Goal: Task Accomplishment & Management: Manage account settings

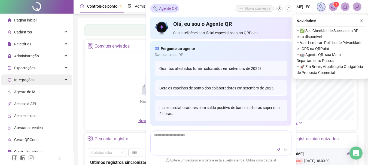
drag, startPoint x: 360, startPoint y: 20, endPoint x: 45, endPoint y: 78, distance: 320.3
click at [360, 20] on icon "close" at bounding box center [361, 21] width 4 height 4
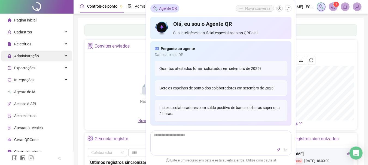
click at [60, 54] on div "Administração" at bounding box center [36, 56] width 71 height 11
click at [61, 54] on div "Administração" at bounding box center [36, 56] width 71 height 11
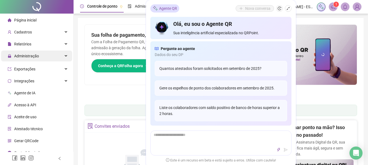
click at [65, 56] on icon at bounding box center [66, 56] width 3 height 0
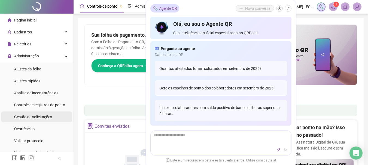
click at [33, 117] on span "Gestão de solicitações" at bounding box center [33, 117] width 38 height 4
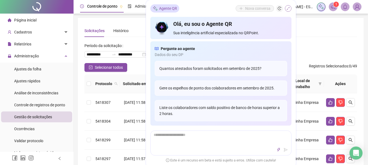
click at [287, 9] on icon "shrink" at bounding box center [287, 8] width 3 height 3
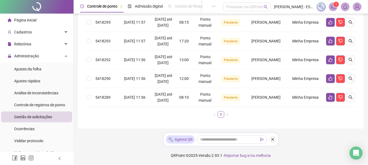
scroll to position [203, 0]
click at [352, 95] on button "button" at bounding box center [350, 97] width 9 height 9
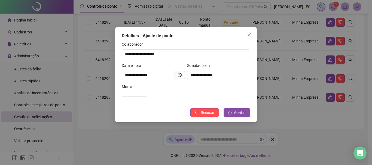
click at [251, 35] on icon "close" at bounding box center [249, 35] width 4 height 4
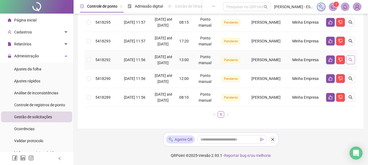
click at [350, 58] on icon "search" at bounding box center [350, 60] width 4 height 4
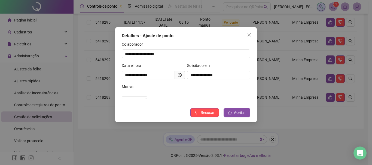
drag, startPoint x: 356, startPoint y: 143, endPoint x: 353, endPoint y: 140, distance: 4.2
click at [356, 143] on div "**********" at bounding box center [186, 82] width 372 height 165
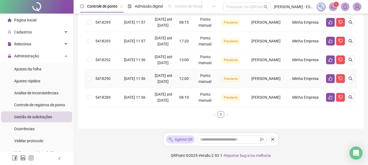
scroll to position [122, 0]
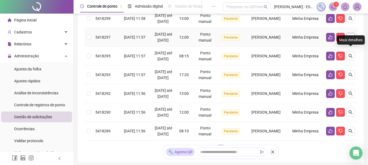
click at [350, 39] on icon "search" at bounding box center [350, 37] width 4 height 4
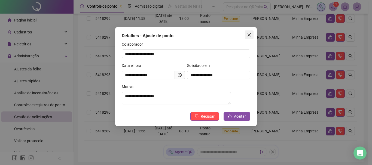
click at [249, 35] on icon "close" at bounding box center [249, 35] width 4 height 4
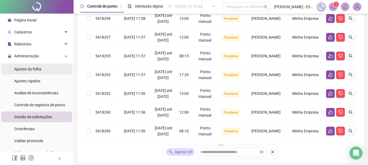
click at [31, 70] on span "Ajustes da folha" at bounding box center [27, 69] width 27 height 4
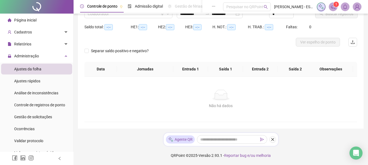
scroll to position [49, 0]
type input "**********"
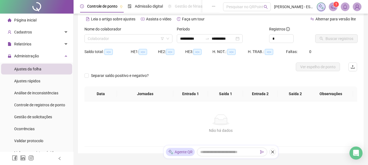
scroll to position [0, 0]
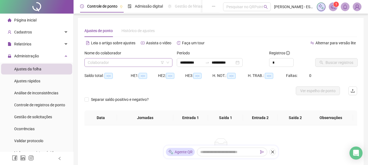
click at [144, 64] on input "search" at bounding box center [126, 62] width 76 height 8
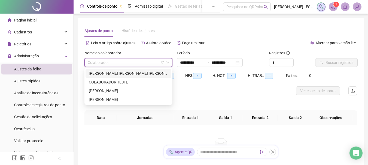
click at [116, 75] on div "CAMILA SOUZA MOURA DA CONCEICAO" at bounding box center [128, 73] width 79 height 6
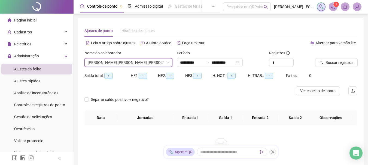
click at [323, 62] on button "Buscar registros" at bounding box center [336, 62] width 42 height 9
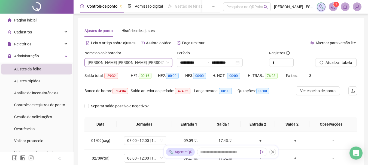
click at [139, 63] on span "CAMILA SOUZA MOURA DA CONCEICAO" at bounding box center [128, 62] width 81 height 8
click at [168, 62] on icon "down" at bounding box center [167, 62] width 3 height 3
click at [122, 63] on span "CAMILA SOUZA MOURA DA CONCEICAO" at bounding box center [128, 62] width 81 height 8
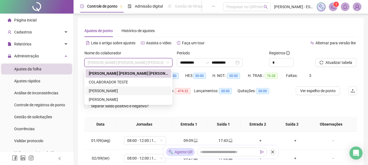
click at [111, 89] on div "LUCILE BARRETO XAVIER" at bounding box center [128, 91] width 79 height 6
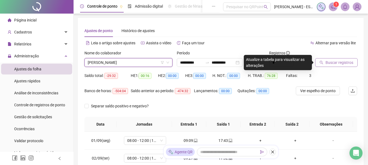
click at [331, 63] on span "Buscar registros" at bounding box center [339, 63] width 28 height 6
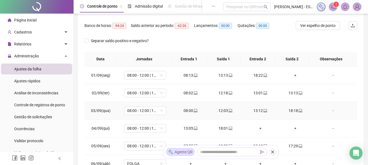
scroll to position [109, 0]
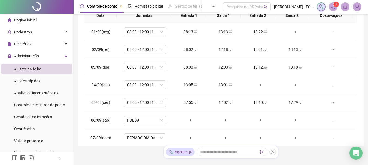
click at [357, 9] on img at bounding box center [357, 7] width 8 height 8
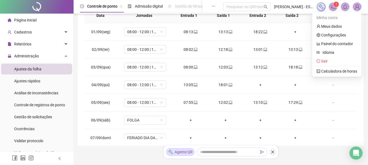
click at [357, 9] on img at bounding box center [357, 7] width 8 height 8
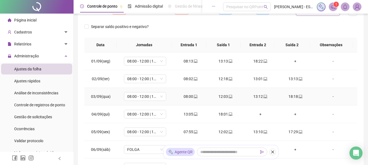
scroll to position [0, 0]
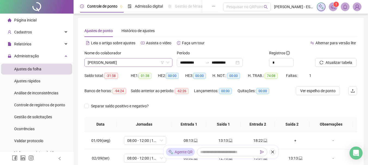
click at [141, 63] on span "LUCILE BARRETO XAVIER" at bounding box center [128, 62] width 81 height 8
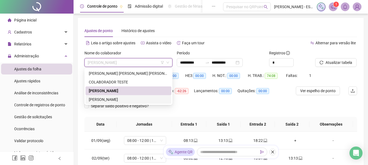
click at [130, 99] on div "ROSEANE REIS DE SOUZA" at bounding box center [128, 100] width 79 height 6
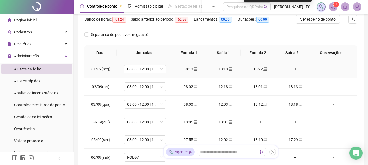
scroll to position [27, 0]
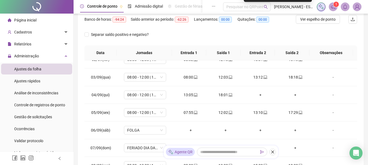
click at [357, 7] on img at bounding box center [357, 7] width 8 height 8
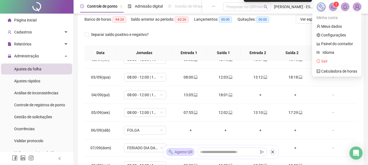
scroll to position [103, 0]
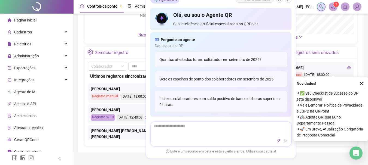
scroll to position [82, 0]
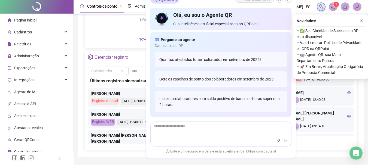
click at [360, 21] on icon "close" at bounding box center [361, 21] width 4 height 4
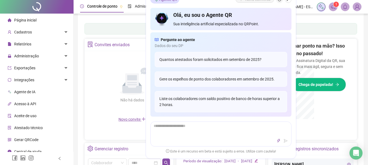
scroll to position [162, 0]
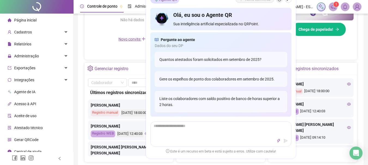
click at [352, 8] on div "1" at bounding box center [338, 6] width 45 height 9
click at [356, 9] on img at bounding box center [357, 7] width 8 height 8
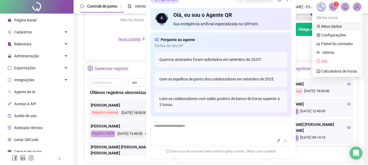
click at [335, 26] on link "Meus dados" at bounding box center [328, 26] width 25 height 4
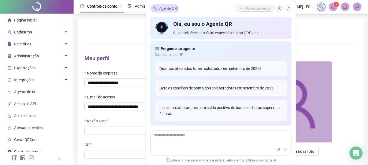
click at [289, 9] on icon "shrink" at bounding box center [288, 9] width 4 height 4
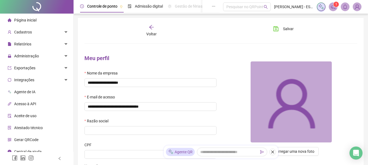
drag, startPoint x: 356, startPoint y: 8, endPoint x: 353, endPoint y: 14, distance: 7.4
click at [356, 7] on img at bounding box center [357, 7] width 8 height 8
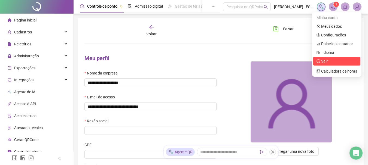
click at [329, 63] on span "Sair" at bounding box center [336, 61] width 41 height 6
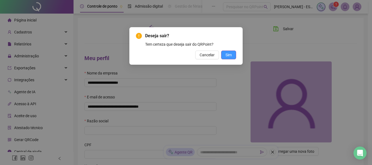
click at [232, 57] on button "Sim" at bounding box center [228, 55] width 15 height 9
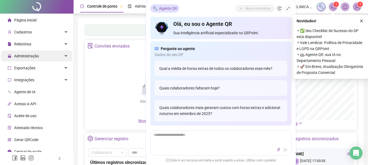
click at [29, 55] on span "Administração" at bounding box center [26, 56] width 25 height 4
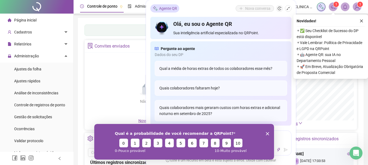
click at [36, 118] on span "Gestão de solicitações" at bounding box center [33, 117] width 38 height 4
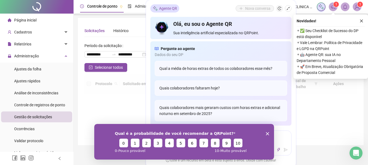
click at [286, 8] on icon "shrink" at bounding box center [288, 9] width 4 height 4
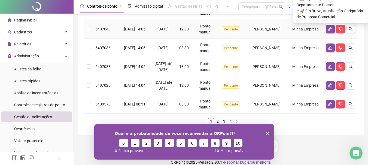
scroll to position [224, 0]
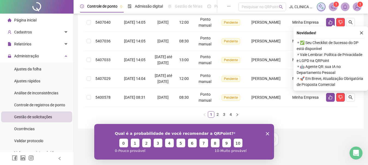
click at [267, 135] on icon "Encerrar pesquisa" at bounding box center [266, 133] width 3 height 3
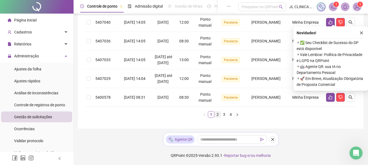
click at [217, 116] on link "2" at bounding box center [217, 115] width 6 height 6
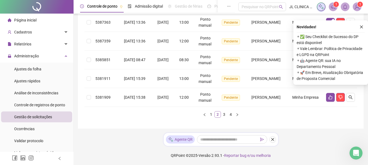
scroll to position [218, 0]
click at [224, 115] on link "3" at bounding box center [224, 115] width 6 height 6
click at [232, 118] on link "4" at bounding box center [230, 115] width 6 height 6
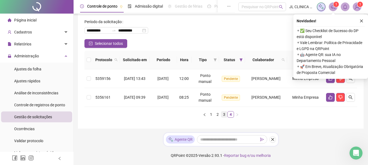
click at [223, 114] on link "3" at bounding box center [224, 115] width 6 height 6
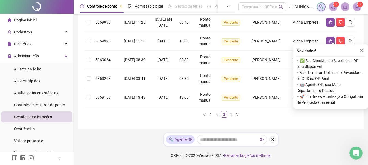
scroll to position [242, 0]
click at [216, 115] on link "2" at bounding box center [217, 115] width 6 height 6
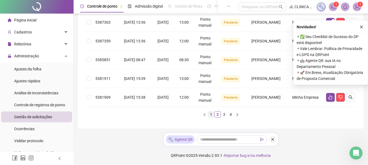
click at [211, 117] on link "1" at bounding box center [211, 115] width 6 height 6
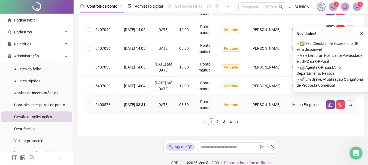
scroll to position [224, 0]
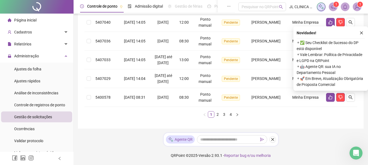
click at [30, 70] on span "Ajustes da folha" at bounding box center [27, 69] width 27 height 4
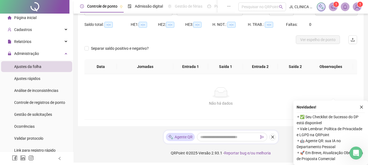
scroll to position [49, 0]
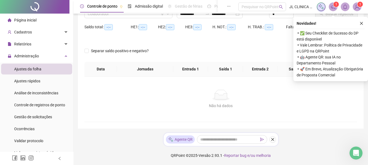
type input "**********"
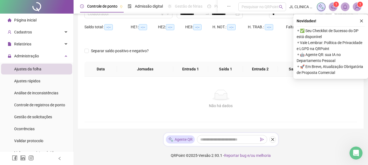
drag, startPoint x: 362, startPoint y: 20, endPoint x: 260, endPoint y: 38, distance: 103.3
click at [362, 20] on icon "close" at bounding box center [361, 21] width 4 height 4
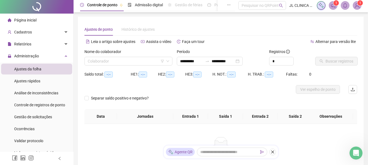
scroll to position [0, 0]
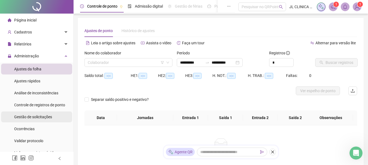
click at [43, 115] on span "Gestão de solicitações" at bounding box center [33, 117] width 38 height 4
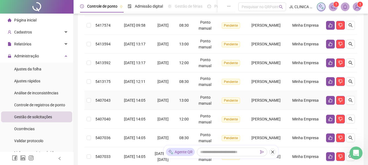
scroll to position [224, 0]
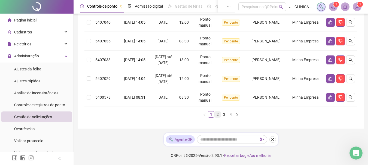
click at [219, 113] on link "2" at bounding box center [217, 115] width 6 height 6
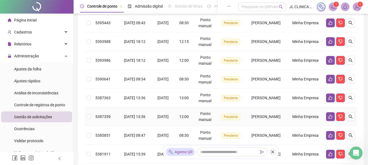
scroll to position [218, 0]
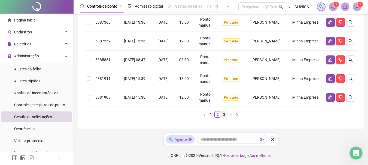
click at [223, 115] on link "3" at bounding box center [224, 115] width 6 height 6
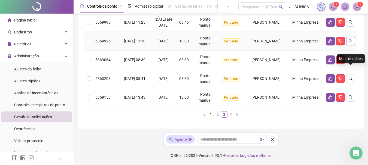
click at [352, 40] on icon "search" at bounding box center [350, 41] width 4 height 4
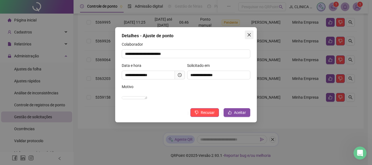
click at [249, 35] on icon "close" at bounding box center [248, 34] width 3 height 3
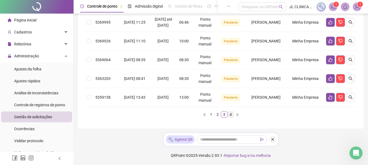
click at [231, 115] on link "4" at bounding box center [230, 115] width 6 height 6
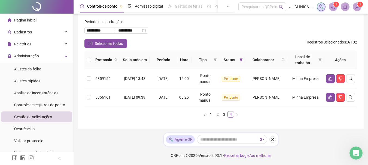
scroll to position [24, 0]
click at [210, 114] on link "1" at bounding box center [211, 115] width 6 height 6
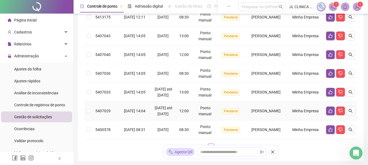
scroll to position [224, 0]
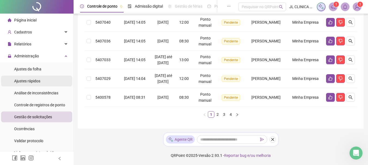
click at [32, 73] on div "Ajustes da folha" at bounding box center [27, 69] width 27 height 11
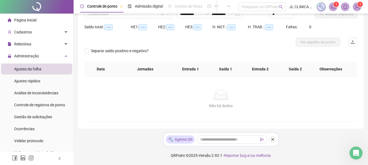
scroll to position [49, 0]
type input "**********"
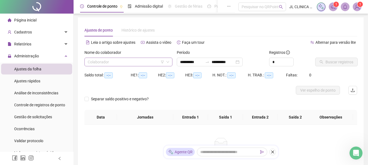
scroll to position [0, 0]
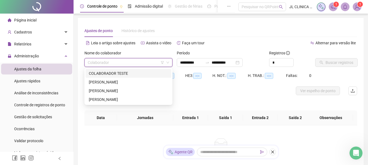
click at [116, 64] on input "search" at bounding box center [126, 62] width 76 height 8
click at [112, 81] on div "FERNANDA DA SILVA SANTOS" at bounding box center [128, 82] width 79 height 6
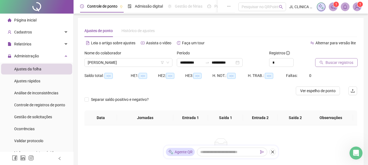
click at [336, 61] on span "Buscar registros" at bounding box center [339, 63] width 28 height 6
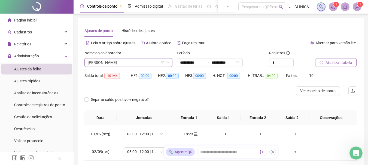
click at [144, 64] on span "FERNANDA DA SILVA SANTOS" at bounding box center [128, 62] width 81 height 8
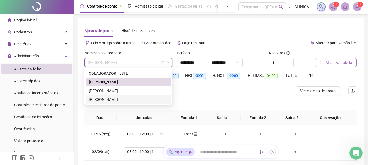
click at [101, 101] on div "ROSIMERI MARIA DE SOUZA COSTA" at bounding box center [128, 100] width 79 height 6
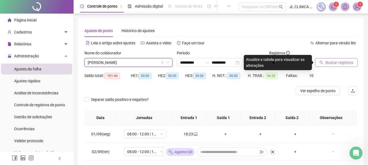
click at [345, 63] on span "Buscar registros" at bounding box center [339, 63] width 28 height 6
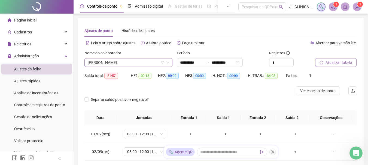
click at [153, 61] on span "ROSIMERI MARIA DE SOUZA COSTA" at bounding box center [128, 62] width 81 height 8
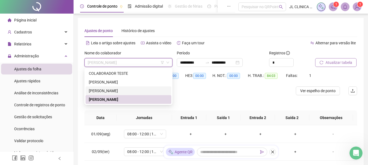
click at [111, 90] on div "IZADORA SANTOS DE OLIVEIRA" at bounding box center [128, 91] width 79 height 6
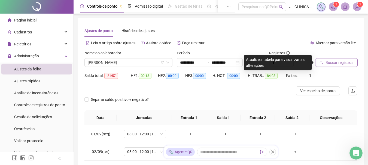
click at [344, 67] on div "Buscar registros" at bounding box center [336, 60] width 46 height 21
click at [344, 66] on button "Buscar registros" at bounding box center [336, 62] width 42 height 9
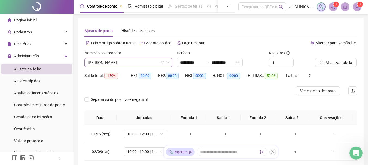
click at [135, 63] on span "IZADORA SANTOS DE OLIVEIRA" at bounding box center [128, 62] width 81 height 8
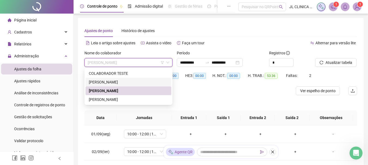
click at [117, 81] on div "FERNANDA DA SILVA SANTOS" at bounding box center [128, 82] width 79 height 6
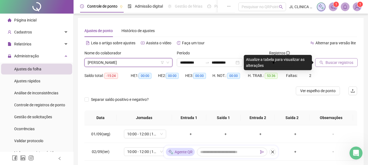
click at [336, 64] on span "Buscar registros" at bounding box center [339, 63] width 28 height 6
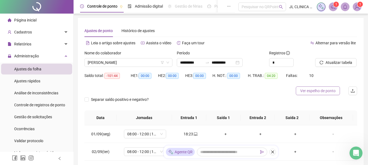
click at [314, 92] on span "Ver espelho de ponto" at bounding box center [317, 91] width 35 height 6
click at [143, 61] on span "FERNANDA DA SILVA SANTOS" at bounding box center [128, 62] width 81 height 8
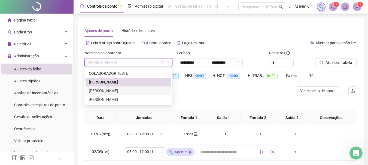
click at [124, 91] on div "IZADORA SANTOS DE OLIVEIRA" at bounding box center [128, 91] width 79 height 6
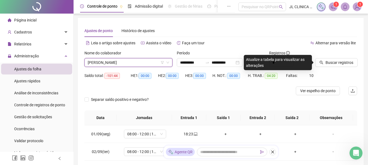
click at [290, 26] on div "Ajustes de ponto Histórico de ajustes" at bounding box center [220, 30] width 272 height 13
click at [329, 65] on span "Buscar registros" at bounding box center [339, 63] width 28 height 6
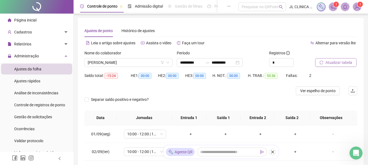
click at [338, 62] on span "Atualizar tabela" at bounding box center [338, 63] width 27 height 6
click at [309, 91] on span "Ver espelho de ponto" at bounding box center [317, 91] width 35 height 6
click at [147, 64] on span "IZADORA SANTOS DE OLIVEIRA" at bounding box center [128, 62] width 81 height 8
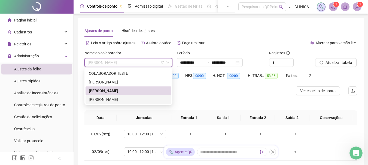
click at [129, 98] on div "ROSIMERI MARIA DE SOUZA COSTA" at bounding box center [128, 100] width 79 height 6
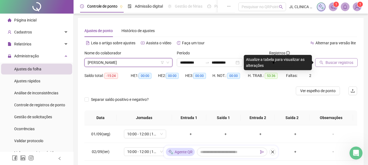
click at [326, 63] on span "Buscar registros" at bounding box center [339, 63] width 28 height 6
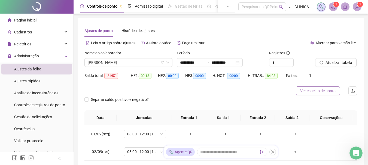
click at [320, 93] on span "Ver espelho de ponto" at bounding box center [317, 91] width 35 height 6
click at [356, 6] on img at bounding box center [357, 7] width 8 height 8
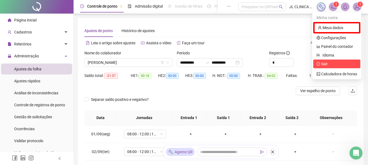
click at [325, 63] on span "Sair" at bounding box center [324, 64] width 7 height 4
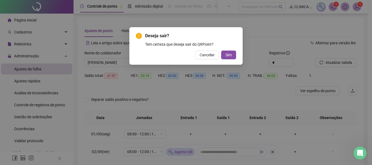
click at [227, 57] on span "Sim" at bounding box center [228, 55] width 6 height 6
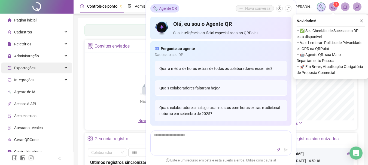
click at [29, 57] on span "Administração" at bounding box center [26, 56] width 25 height 4
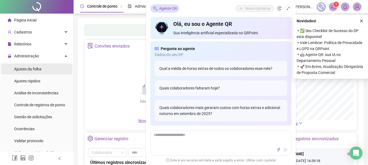
click at [28, 69] on span "Ajustes da folha" at bounding box center [27, 69] width 27 height 4
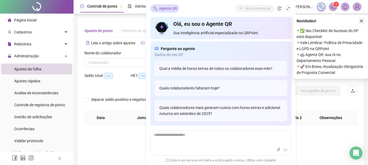
click at [286, 8] on icon "shrink" at bounding box center [288, 9] width 4 height 4
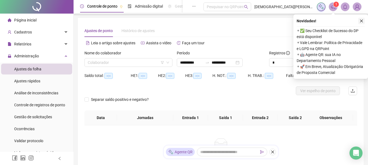
click at [361, 20] on icon "close" at bounding box center [361, 21] width 4 height 4
type input "**********"
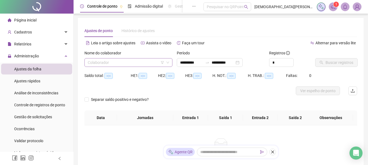
click at [118, 64] on input "search" at bounding box center [126, 62] width 76 height 8
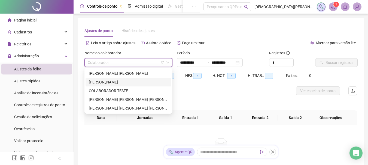
click at [111, 81] on div "[PERSON_NAME]" at bounding box center [128, 82] width 79 height 6
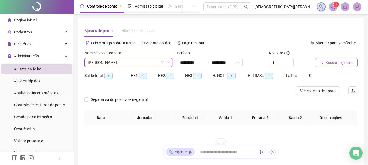
click at [337, 63] on span "Buscar registros" at bounding box center [339, 63] width 28 height 6
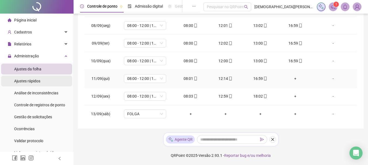
scroll to position [112, 0]
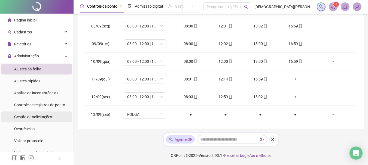
click at [40, 116] on span "Gestão de solicitações" at bounding box center [33, 117] width 38 height 4
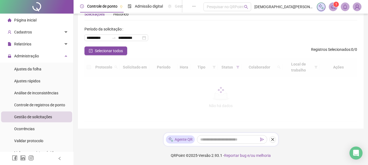
scroll to position [17, 0]
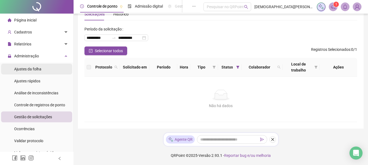
click at [35, 70] on span "Ajustes da folha" at bounding box center [27, 69] width 27 height 4
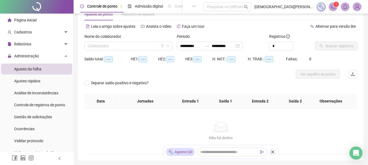
type input "**********"
click at [122, 45] on input "search" at bounding box center [126, 46] width 76 height 8
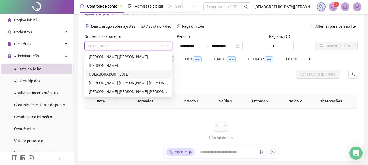
click at [127, 75] on div "COLABORADOR TESTE" at bounding box center [128, 74] width 79 height 6
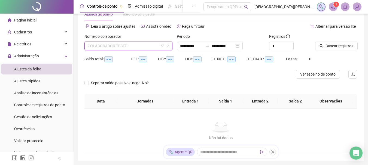
click at [128, 49] on span "COLABORADOR TESTE" at bounding box center [128, 46] width 81 height 8
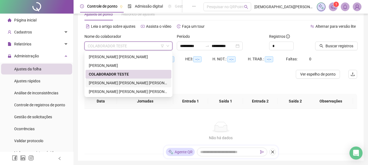
click at [127, 82] on div "[PERSON_NAME] [PERSON_NAME] [PERSON_NAME]" at bounding box center [128, 83] width 79 height 6
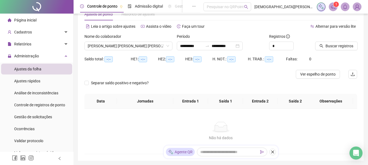
drag, startPoint x: 326, startPoint y: 45, endPoint x: 270, endPoint y: 98, distance: 76.6
click at [326, 45] on span "Buscar registros" at bounding box center [339, 46] width 28 height 6
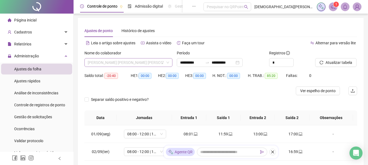
drag, startPoint x: 146, startPoint y: 62, endPoint x: 147, endPoint y: 66, distance: 3.9
click at [146, 62] on span "[PERSON_NAME] [PERSON_NAME] [PERSON_NAME]" at bounding box center [128, 62] width 81 height 8
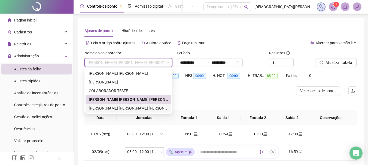
click at [117, 108] on div "[PERSON_NAME] [PERSON_NAME] [PERSON_NAME]" at bounding box center [128, 108] width 79 height 6
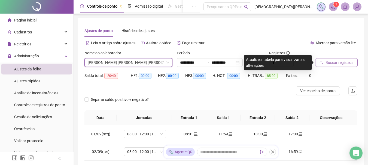
click at [347, 62] on span "Buscar registros" at bounding box center [339, 63] width 28 height 6
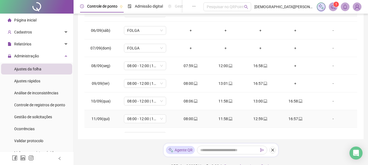
scroll to position [82, 0]
